Goal: Information Seeking & Learning: Learn about a topic

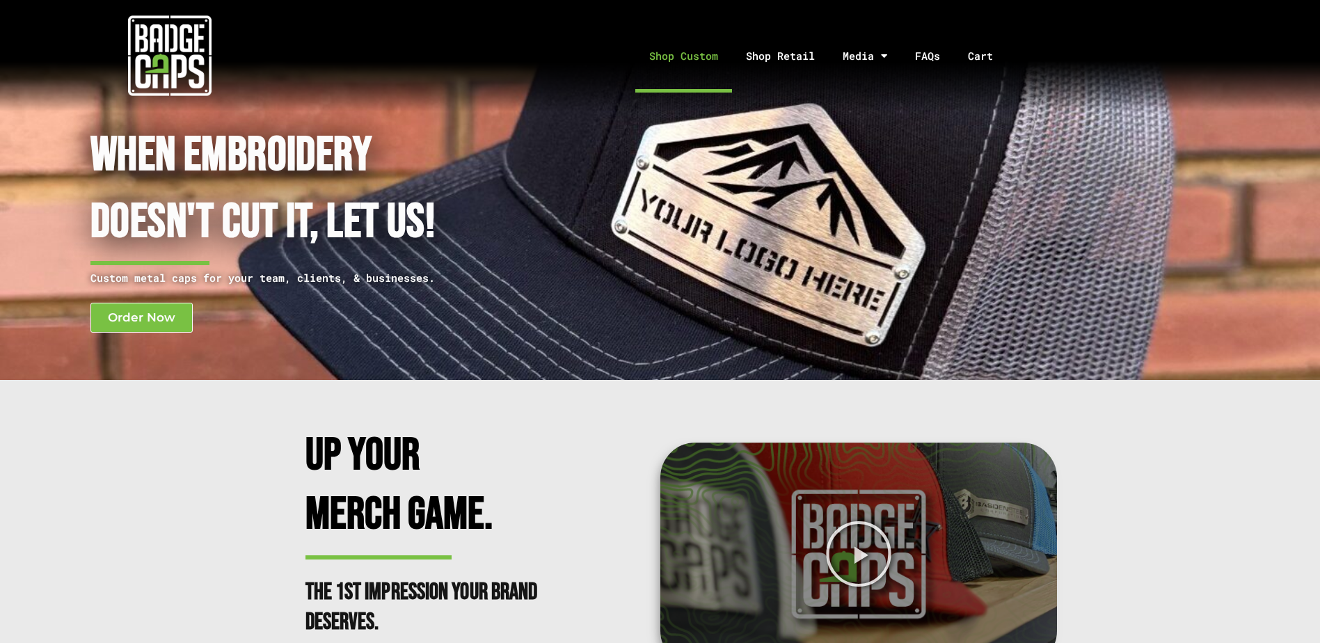
click at [691, 54] on link "Shop Custom" at bounding box center [683, 55] width 97 height 73
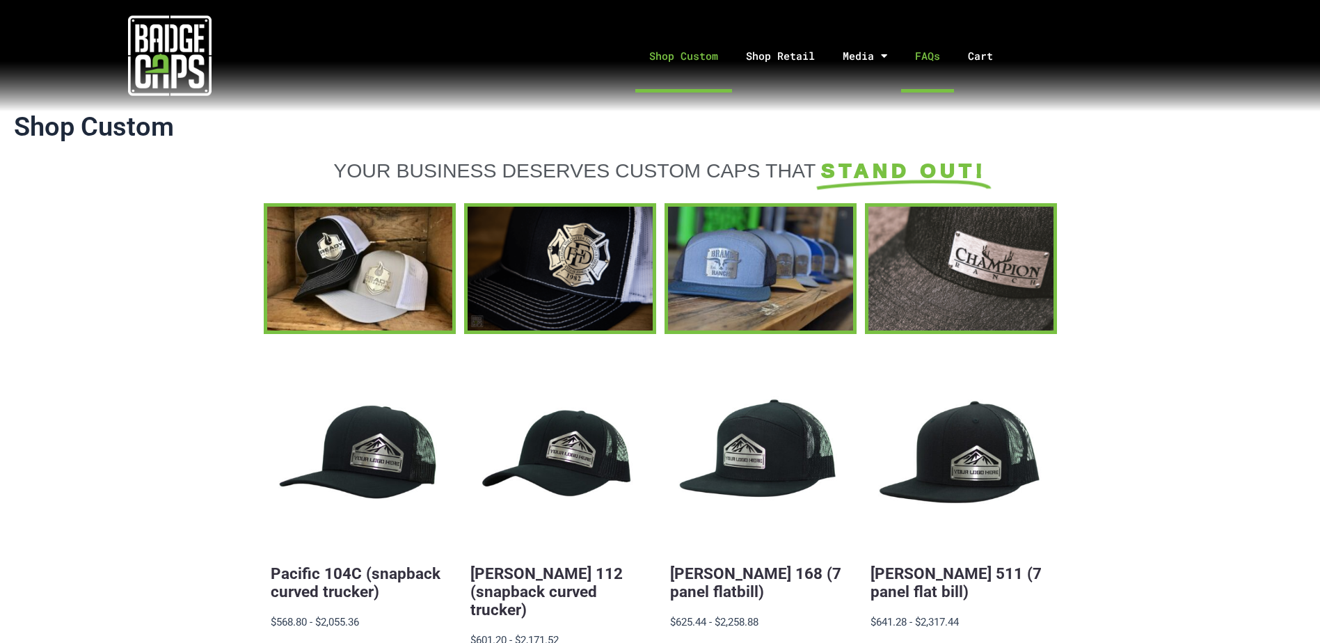
click at [919, 49] on link "FAQs" at bounding box center [927, 55] width 53 height 73
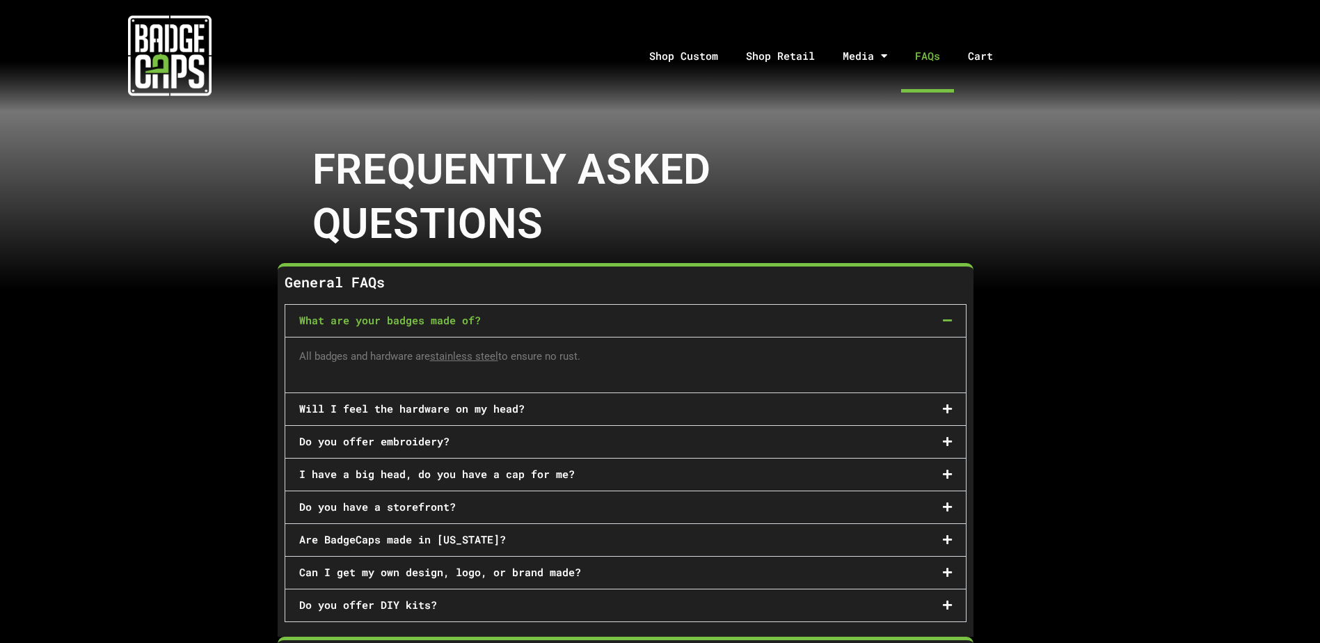
scroll to position [70, 0]
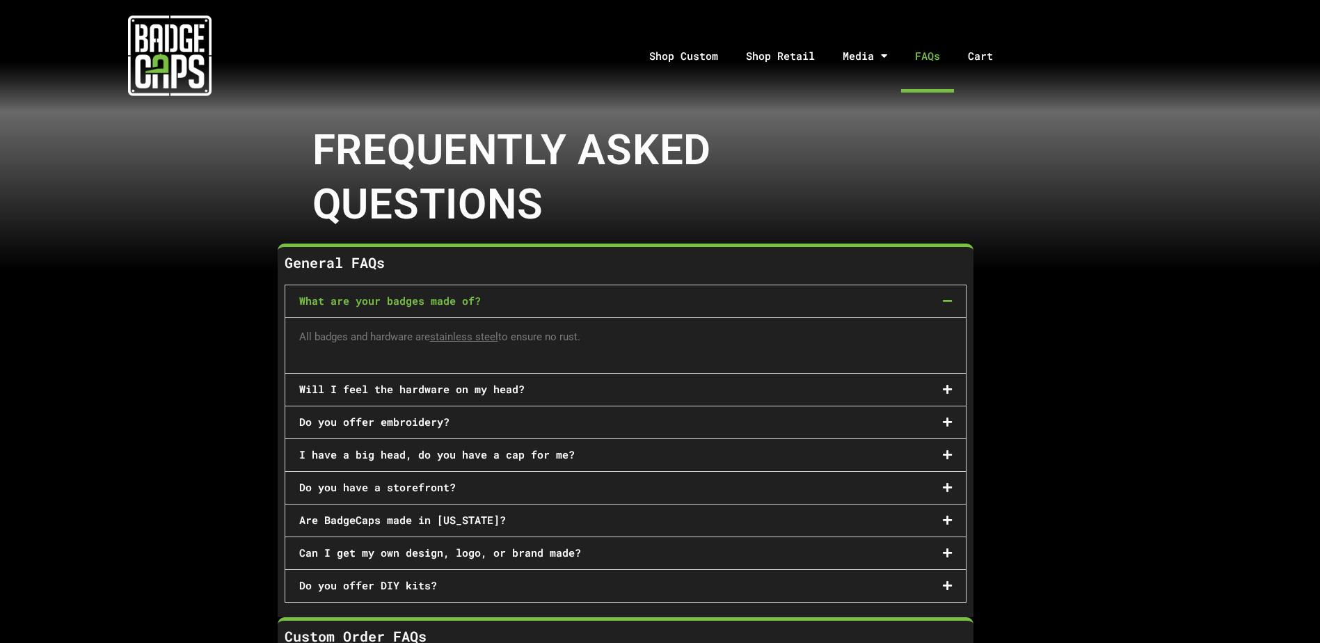
click at [791, 544] on div "Can I get my own design, logo, or brand made?" at bounding box center [625, 553] width 680 height 32
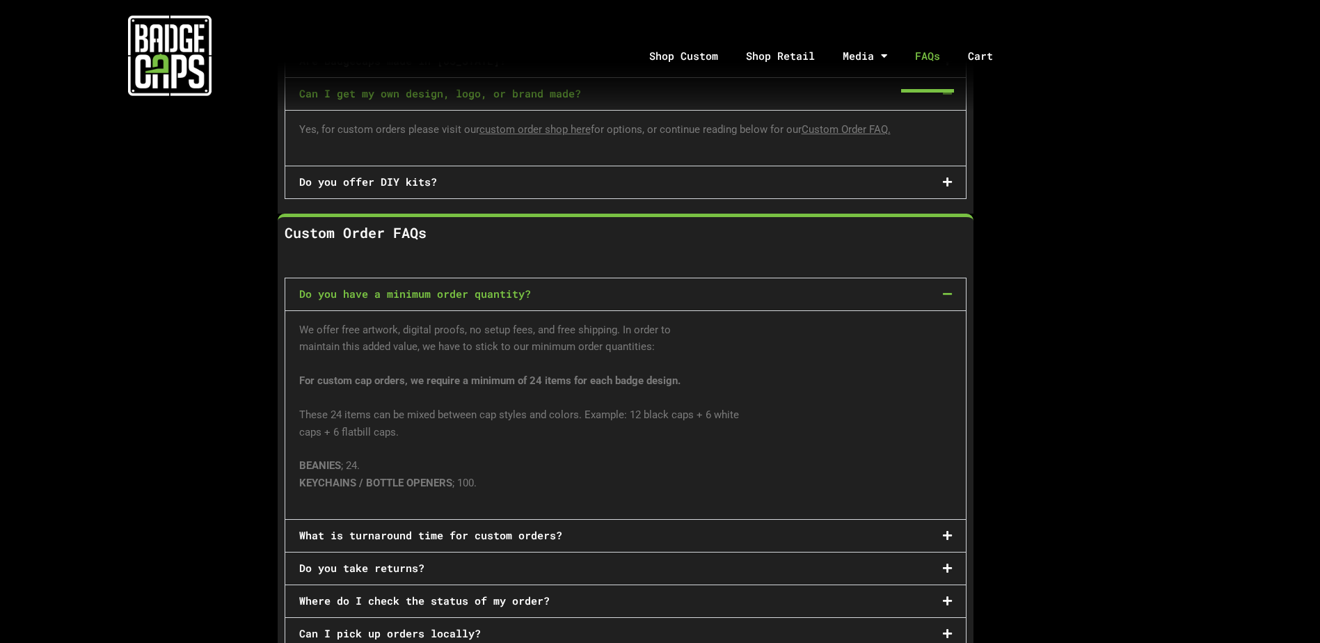
scroll to position [487, 0]
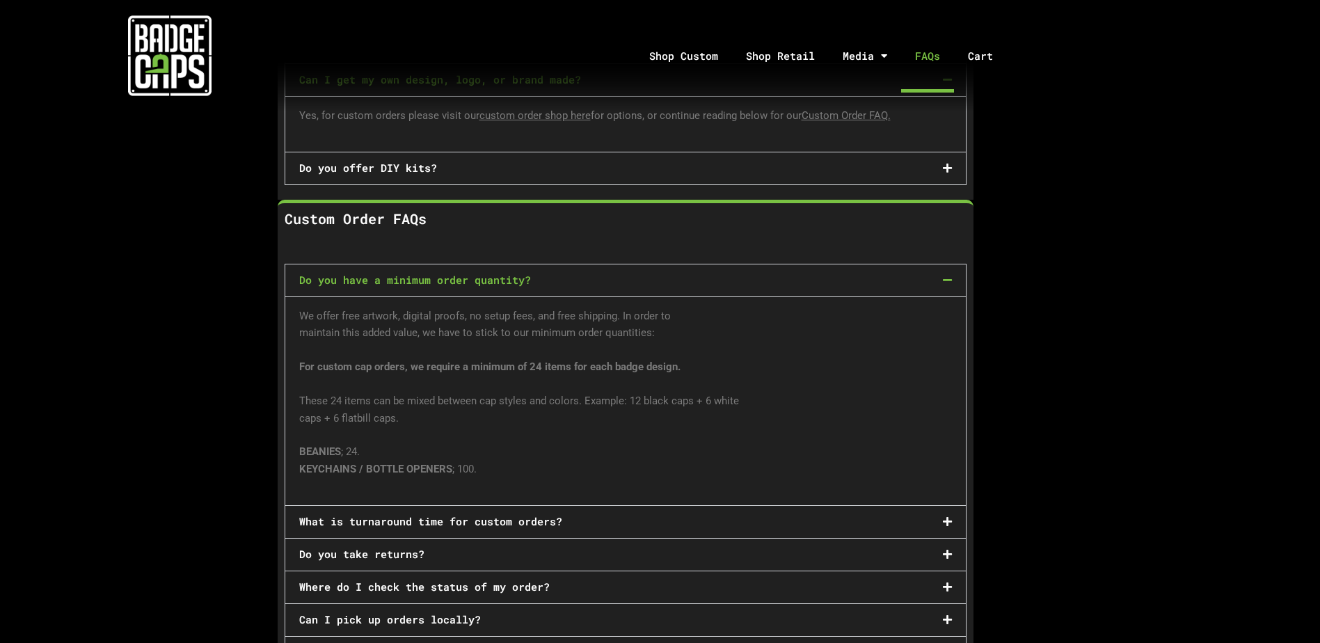
click at [870, 513] on div "What is turnaround time for custom orders?" at bounding box center [625, 522] width 680 height 32
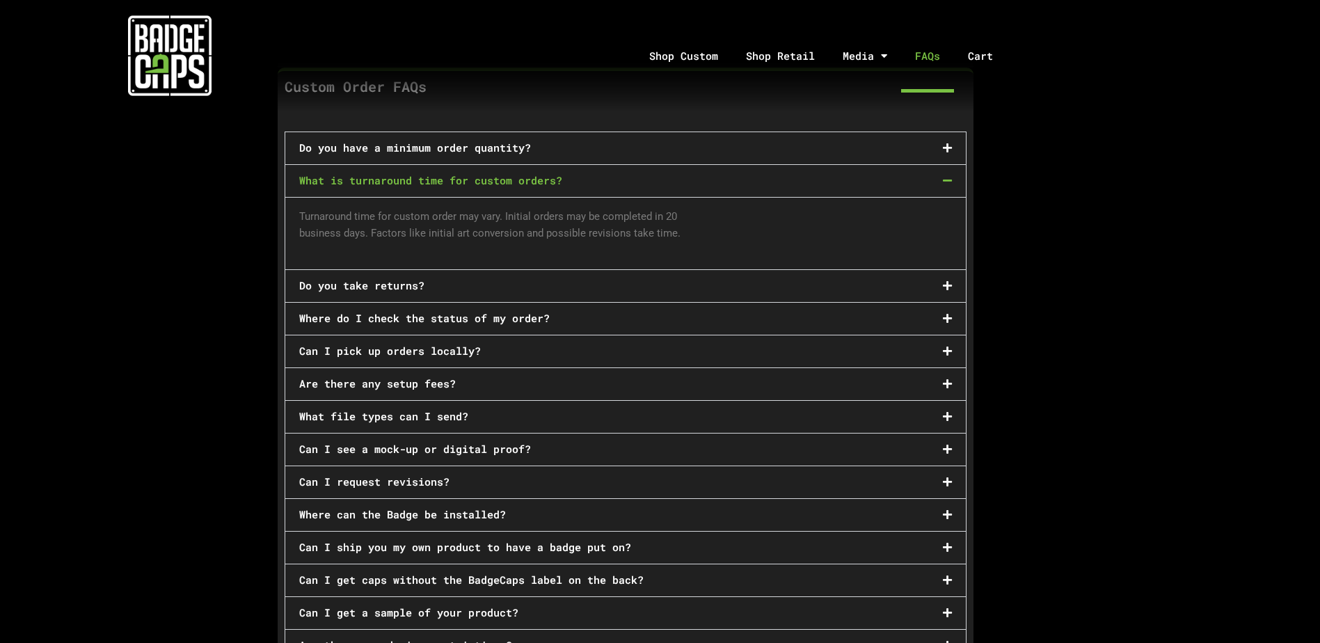
scroll to position [626, 0]
